Goal: Information Seeking & Learning: Learn about a topic

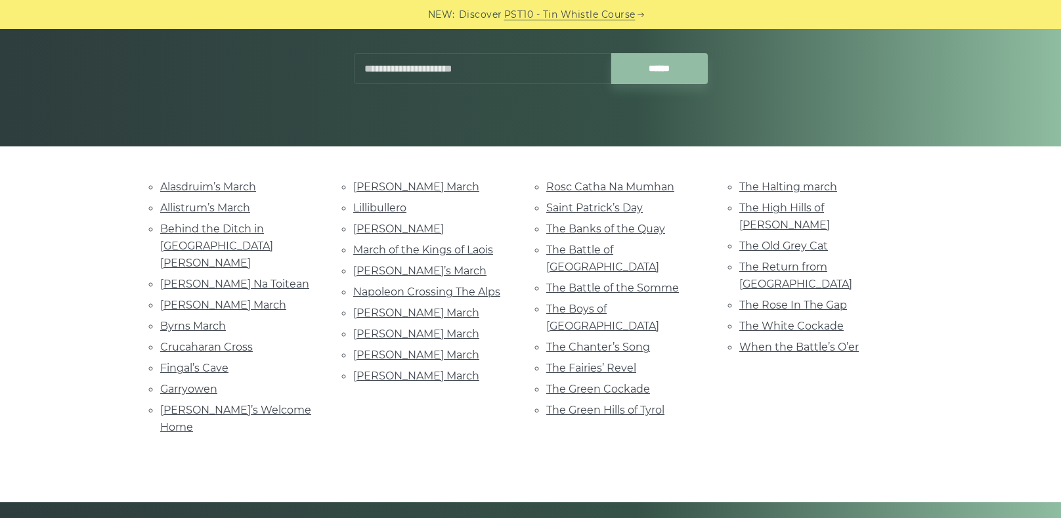
scroll to position [203, 0]
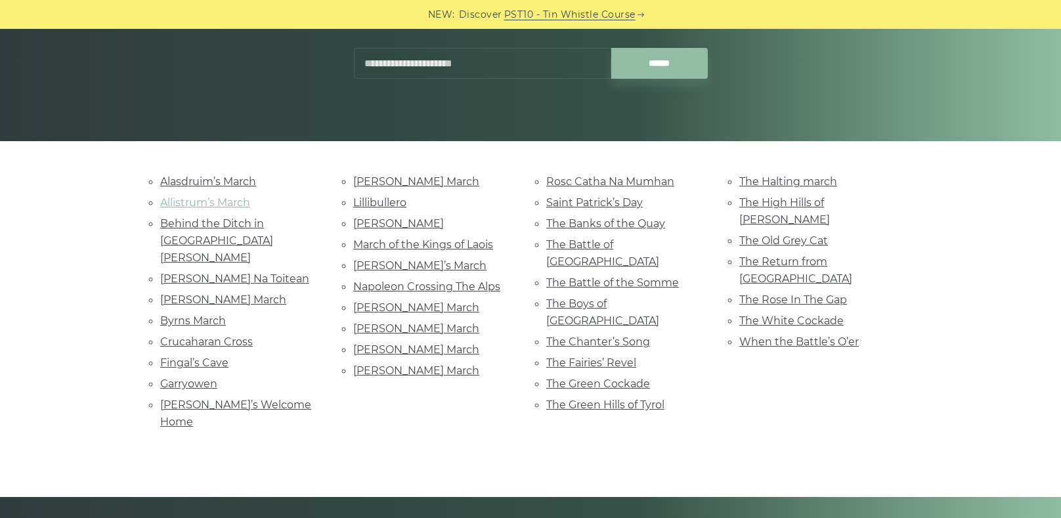
click at [234, 203] on link "Allistrum’s March" at bounding box center [205, 202] width 90 height 12
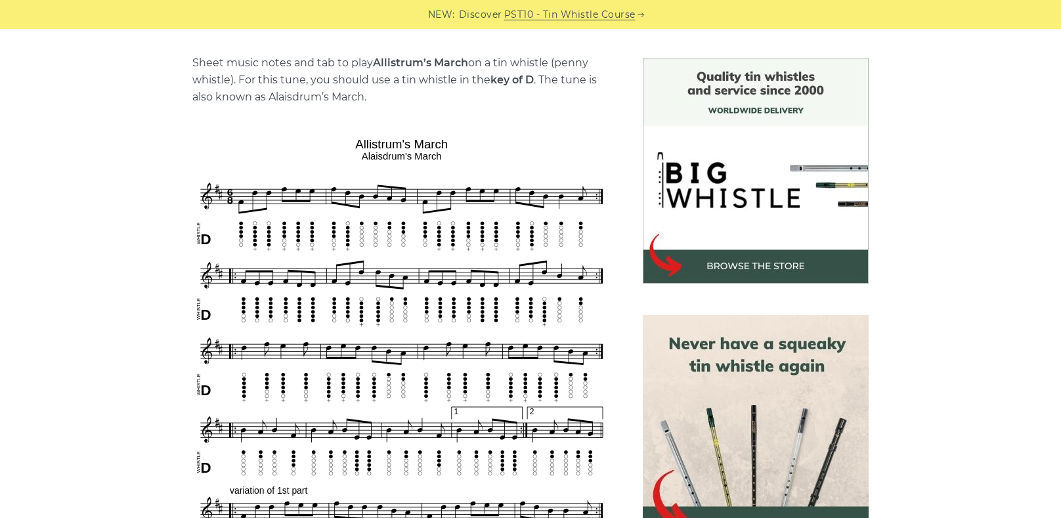
scroll to position [320, 0]
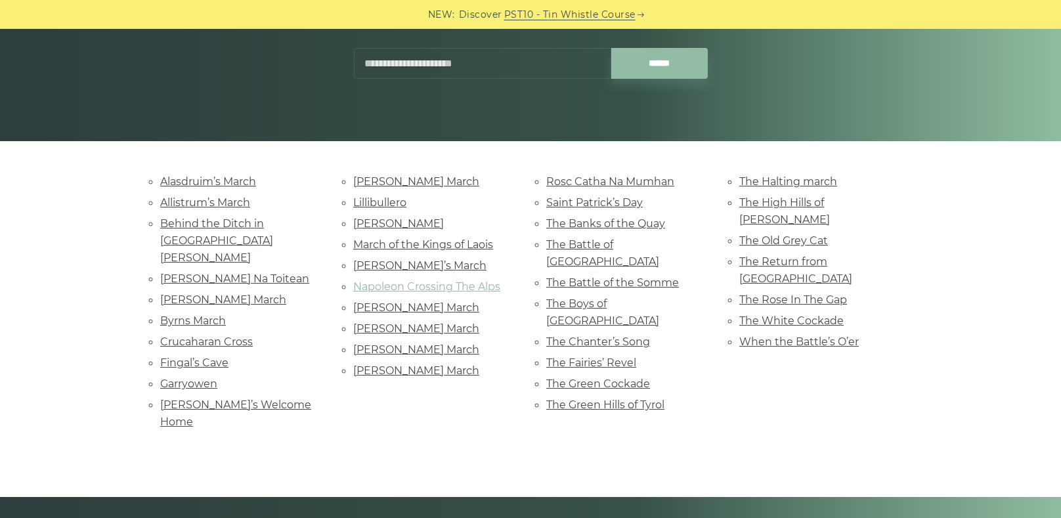
click at [475, 287] on link "Napoleon Crossing The Alps" at bounding box center [426, 286] width 147 height 12
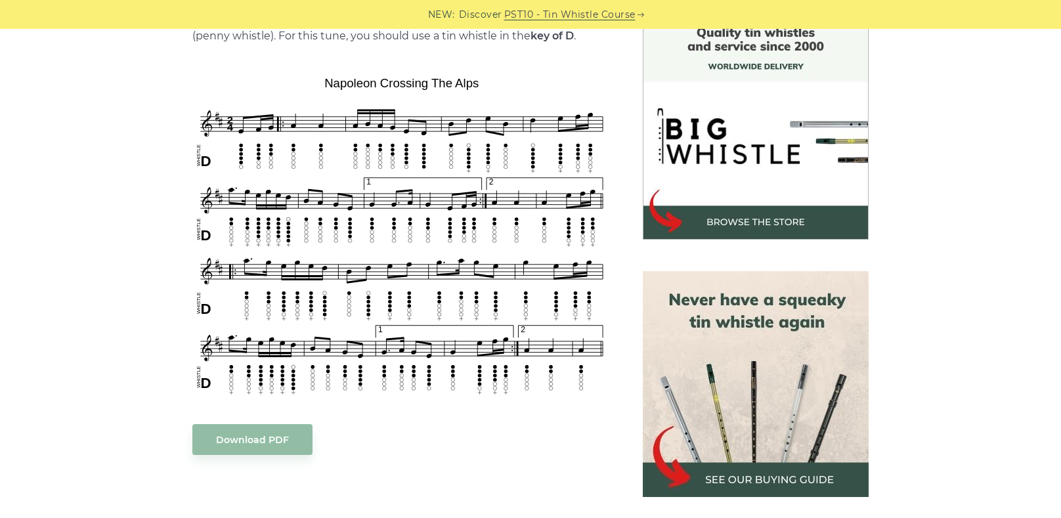
scroll to position [372, 0]
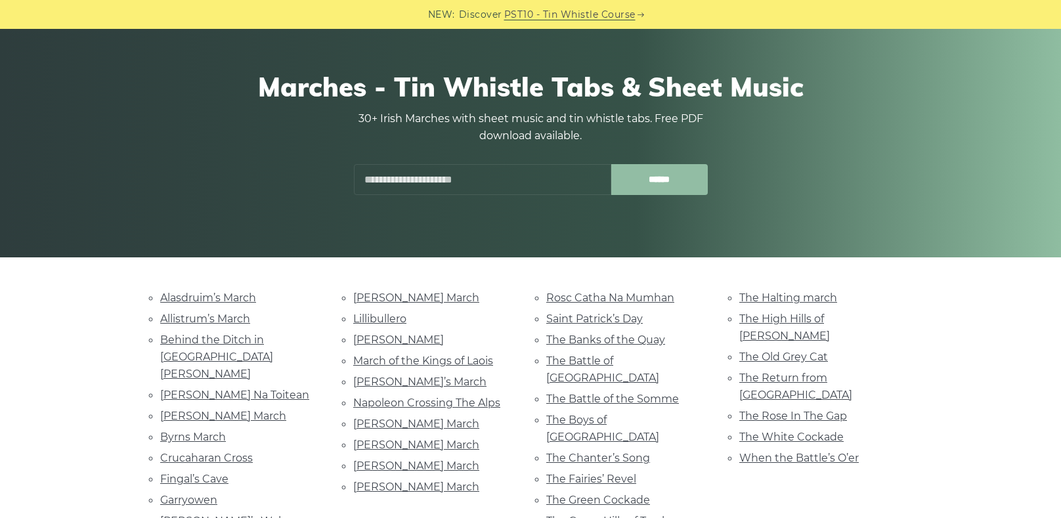
scroll to position [176, 0]
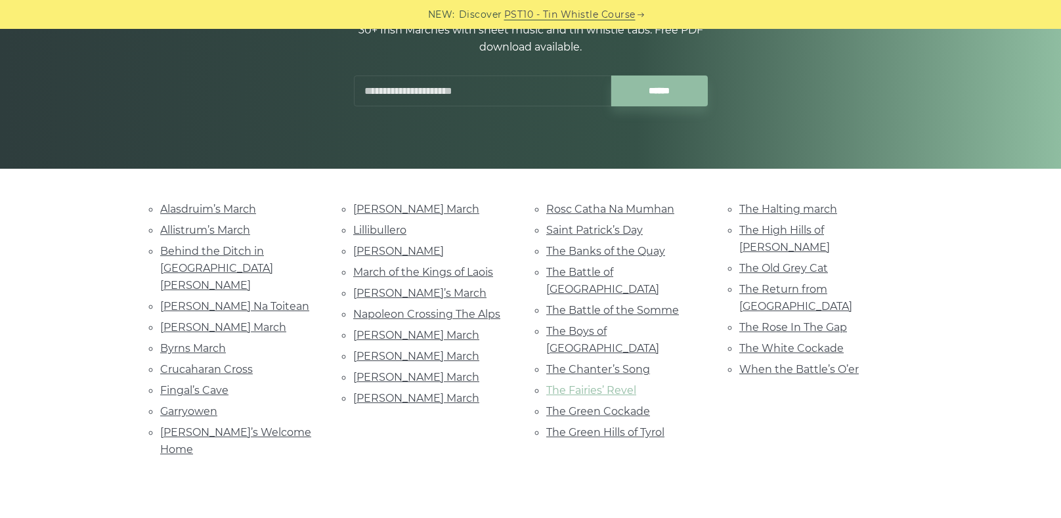
click at [615, 384] on link "The Fairies’ Revel" at bounding box center [591, 390] width 90 height 12
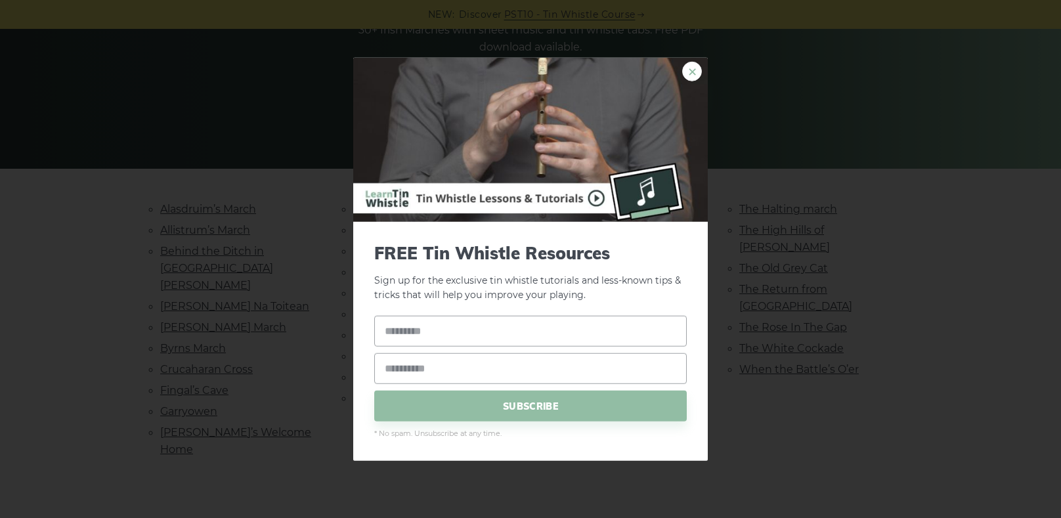
click at [696, 72] on link "×" at bounding box center [692, 71] width 20 height 20
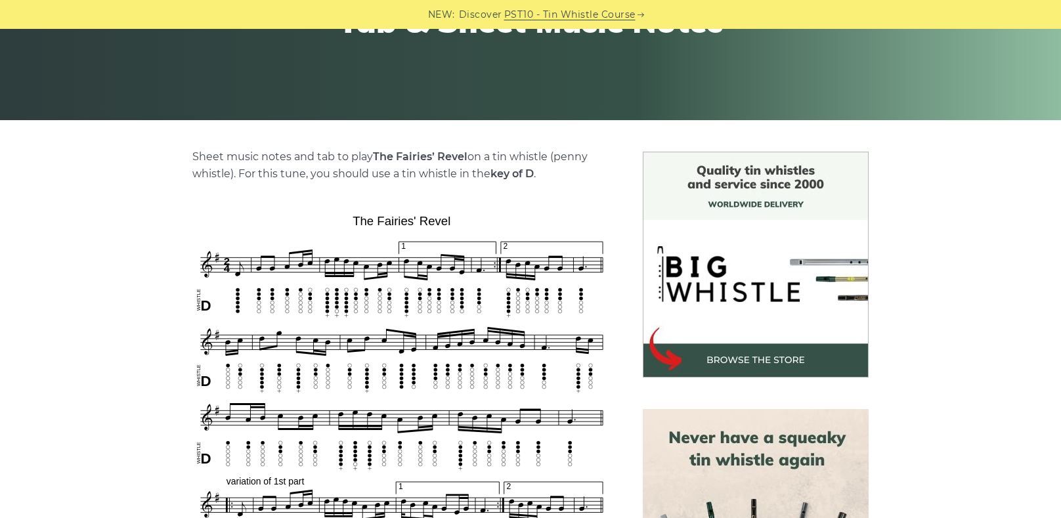
scroll to position [274, 0]
